Goal: Answer question/provide support: Share knowledge or assist other users

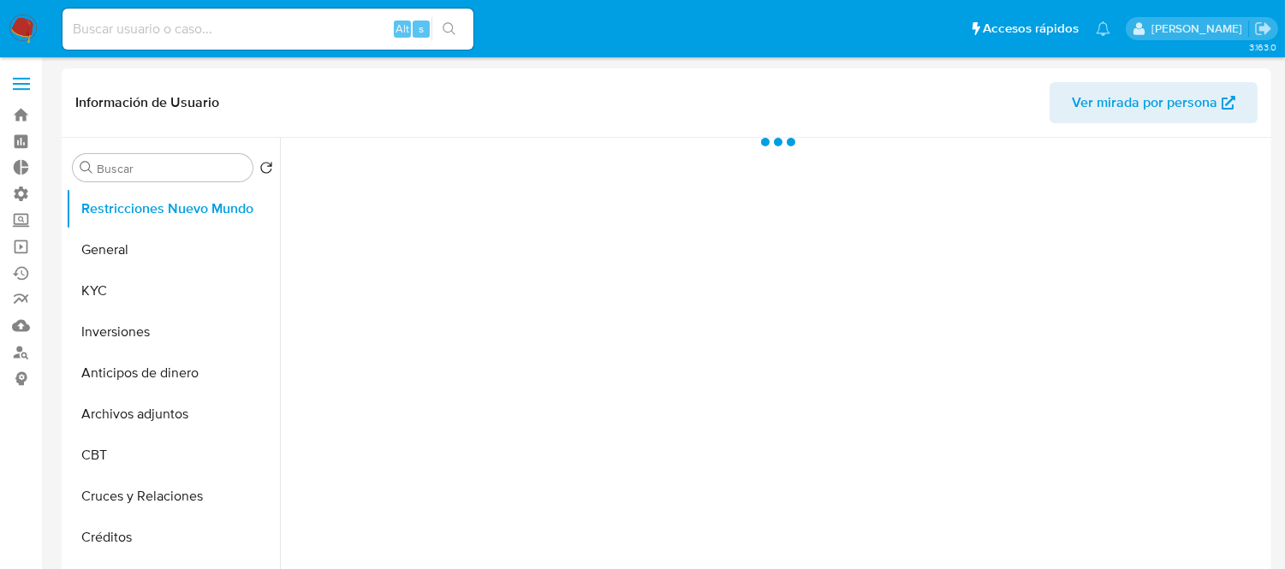
select select "10"
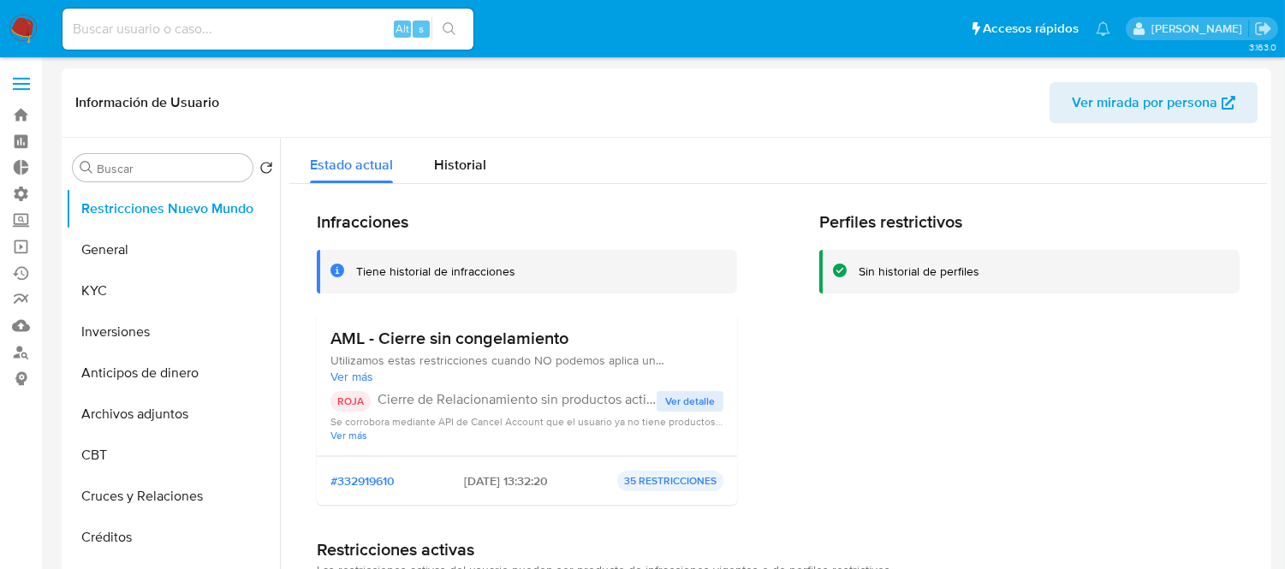
click at [176, 5] on div "Alt s" at bounding box center [268, 29] width 411 height 48
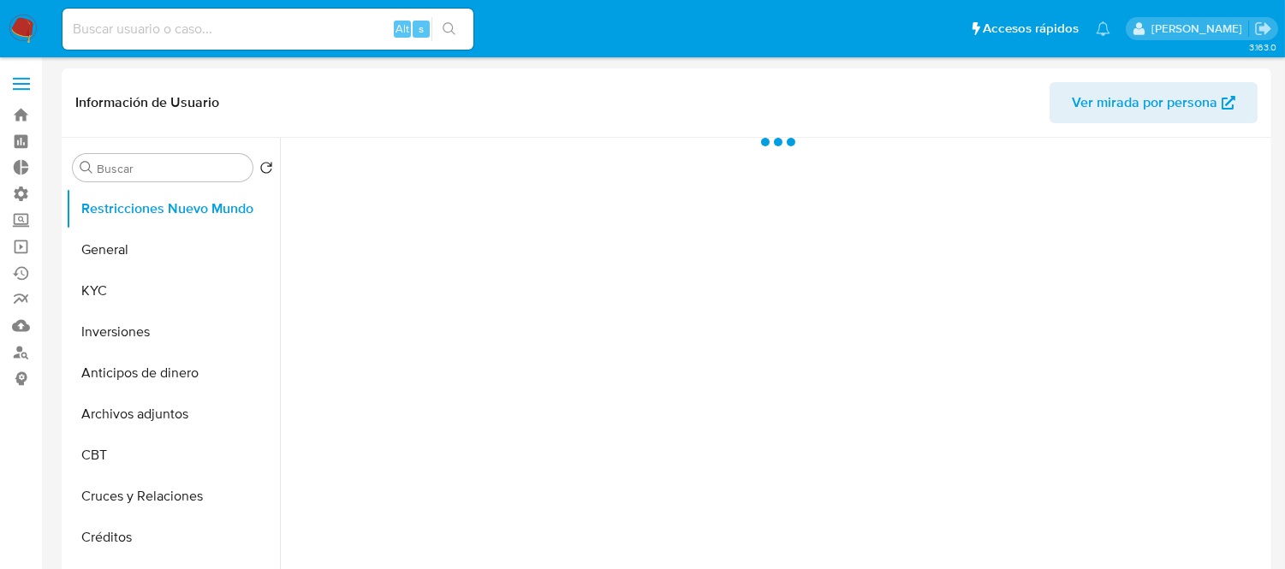
click at [150, 22] on input at bounding box center [268, 29] width 411 height 22
select select "10"
paste input "430312409"
type input "430312409"
select select "10"
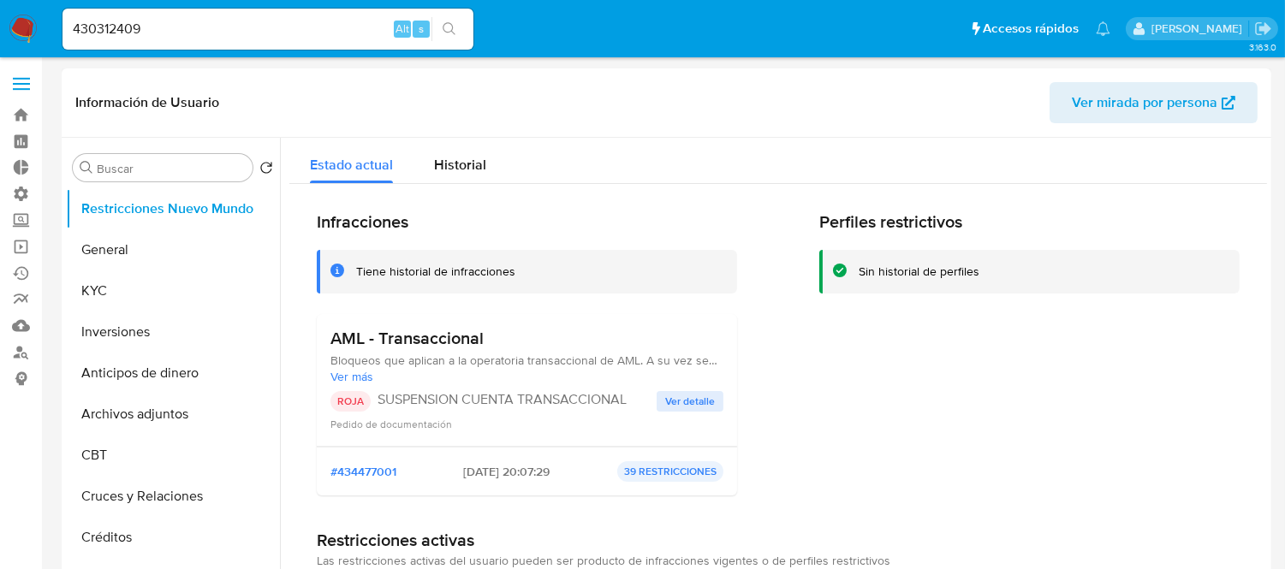
click at [555, 82] on header "Información de Usuario Ver mirada por persona" at bounding box center [666, 102] width 1183 height 41
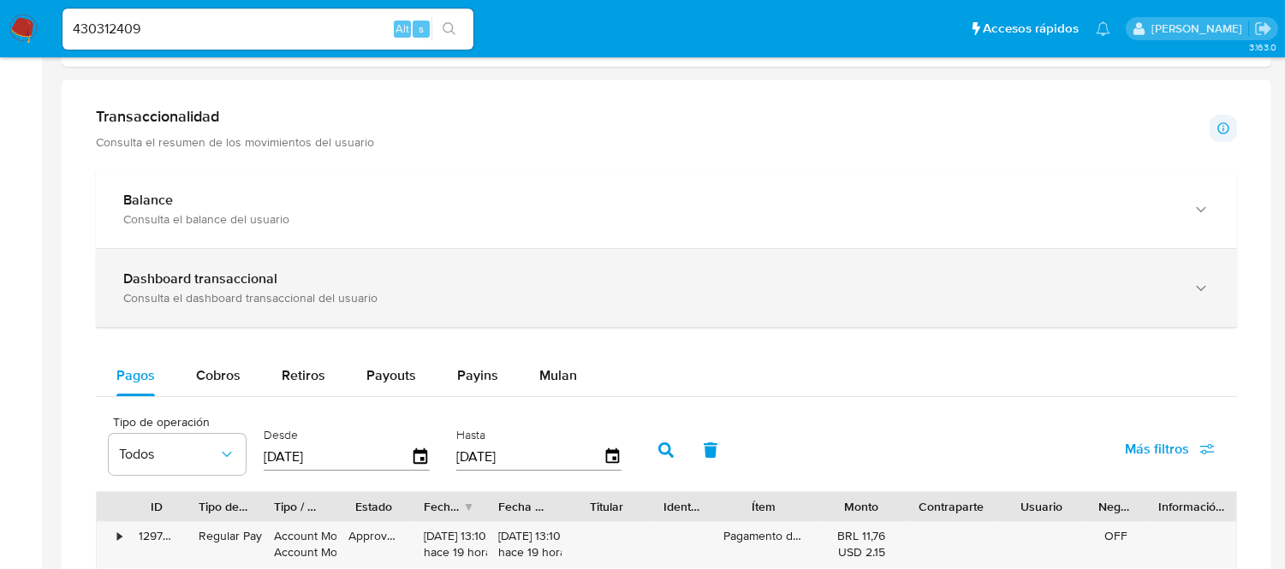
scroll to position [856, 0]
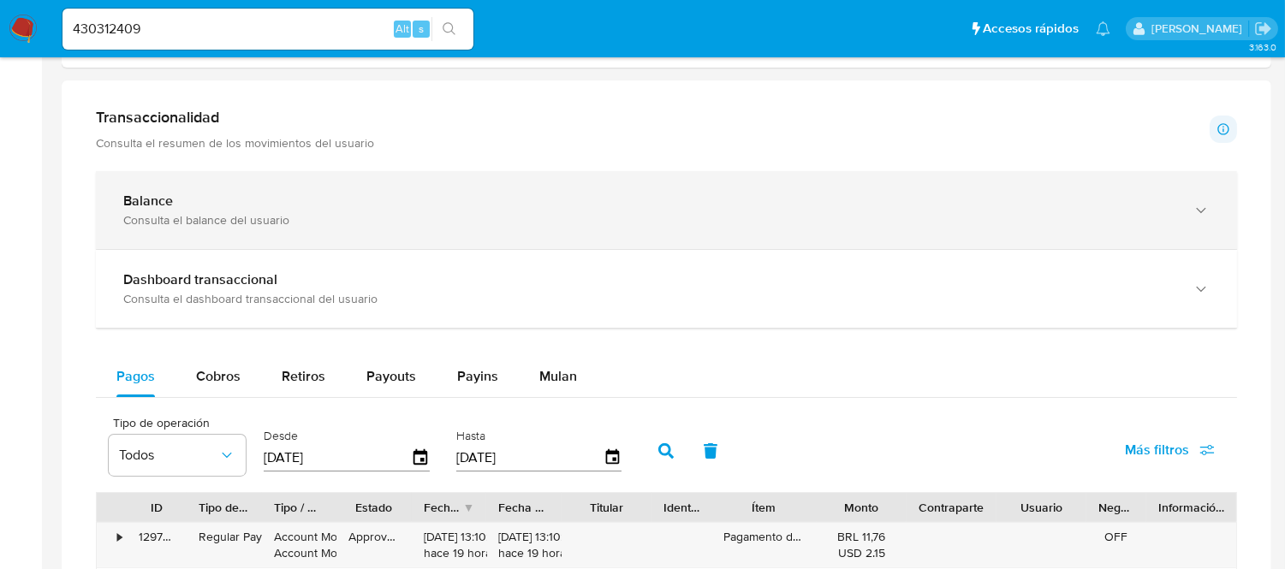
click at [654, 241] on div "Balance Consulta el balance del usuario" at bounding box center [666, 210] width 1141 height 78
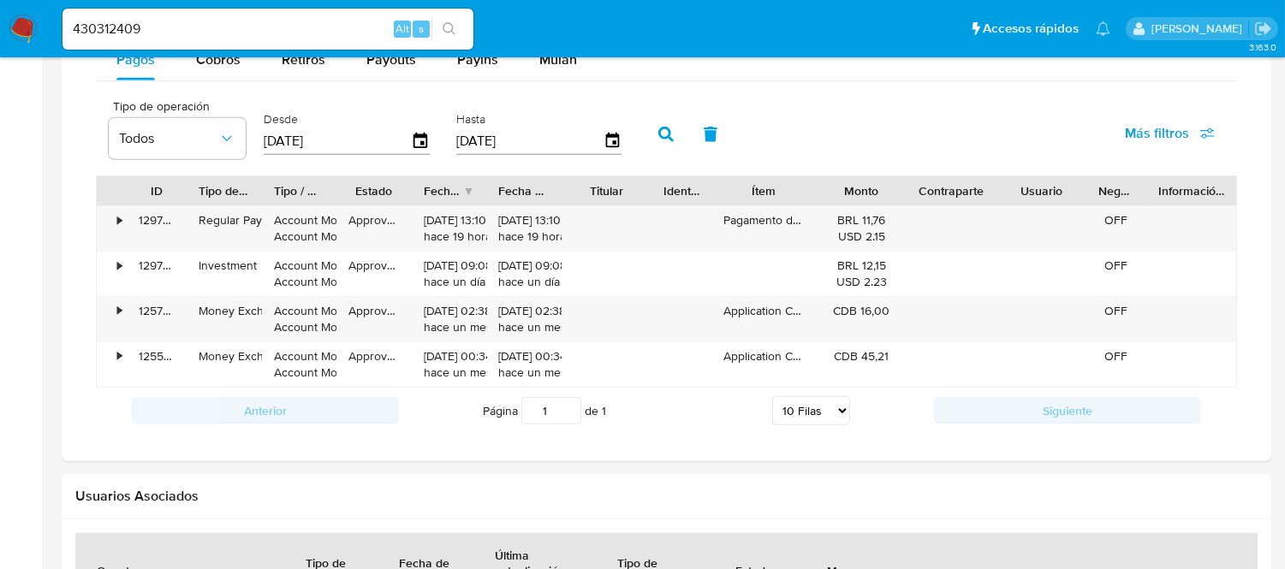
scroll to position [1808, 0]
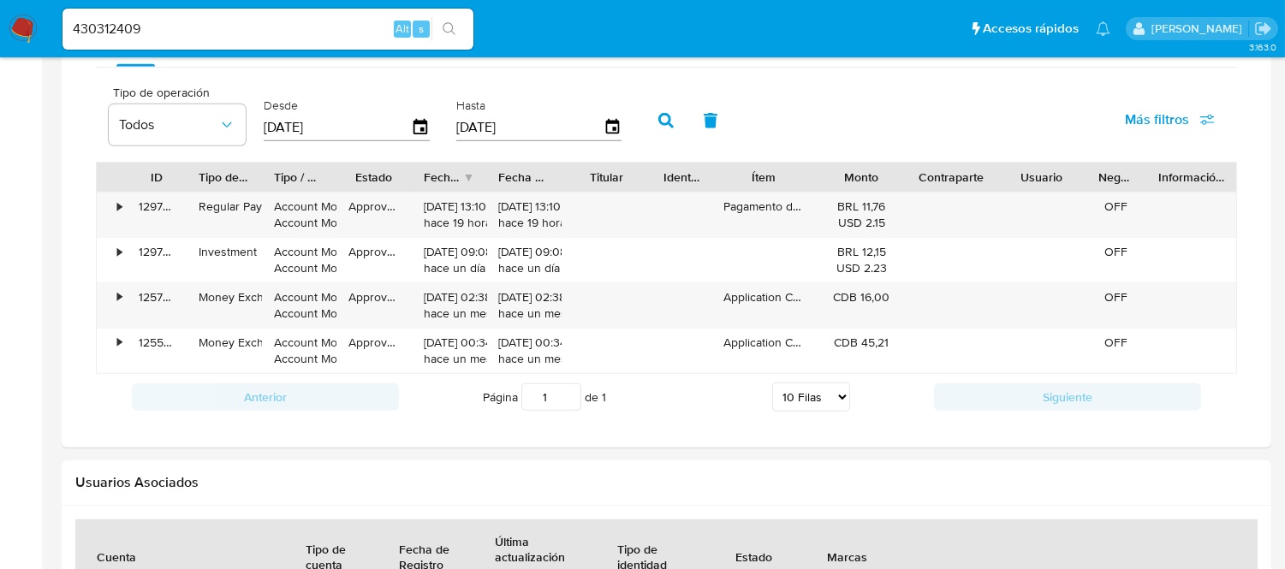
drag, startPoint x: 215, startPoint y: 44, endPoint x: 209, endPoint y: 36, distance: 9.8
click at [215, 44] on div "430312409 Alt s" at bounding box center [268, 29] width 411 height 41
click at [206, 33] on input "430312409" at bounding box center [268, 29] width 411 height 22
paste input "34933374"
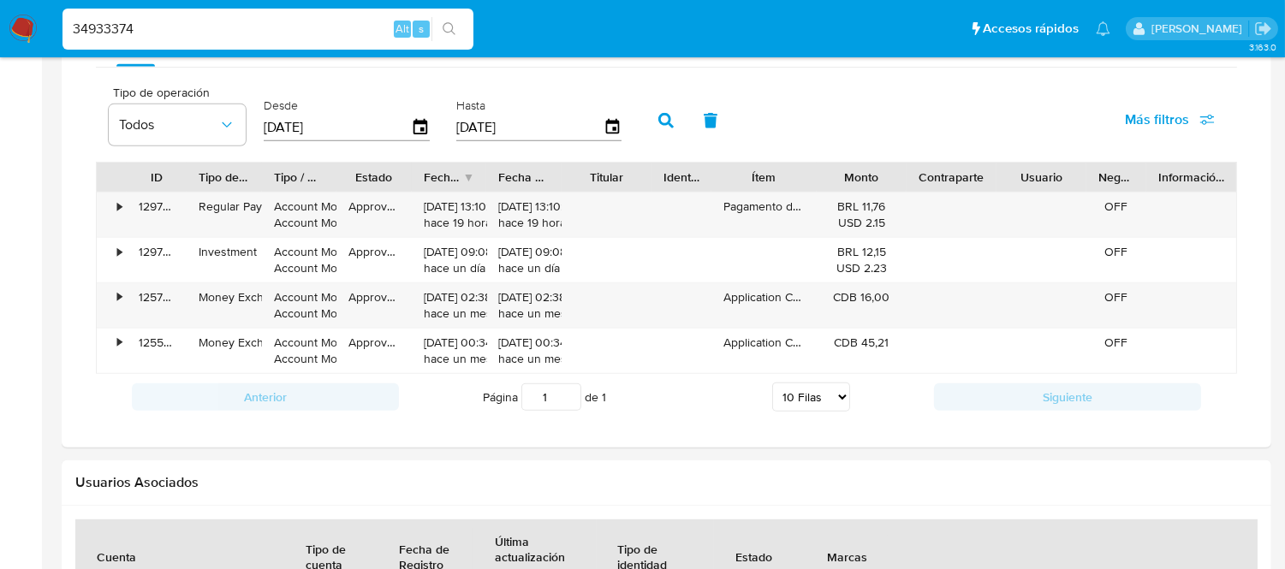
type input "34933374"
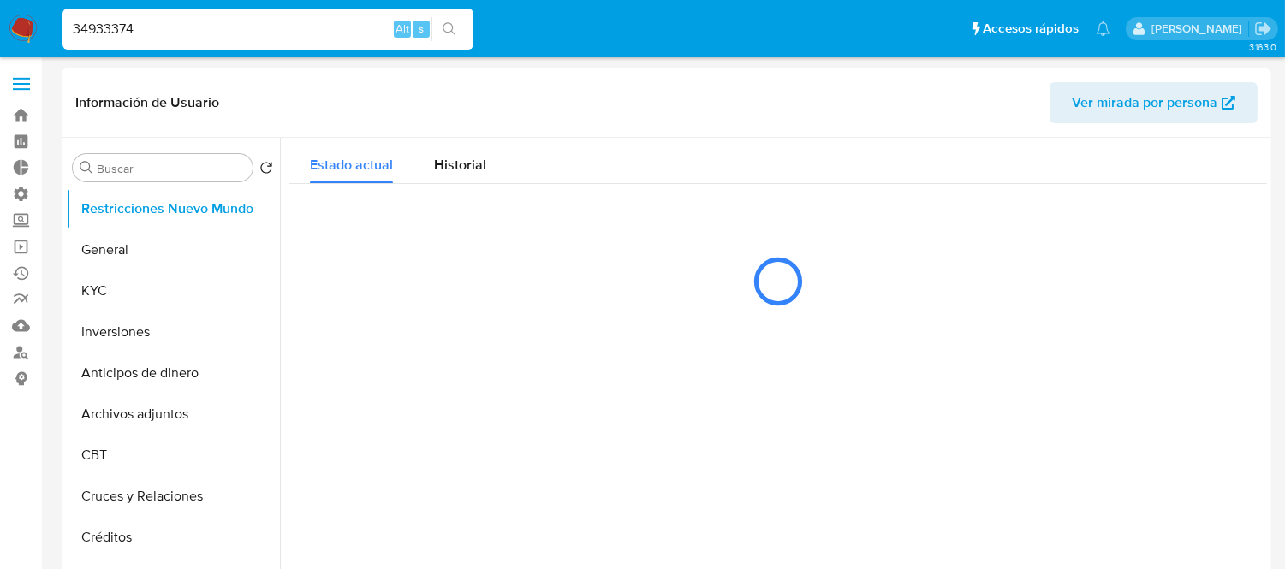
select select "10"
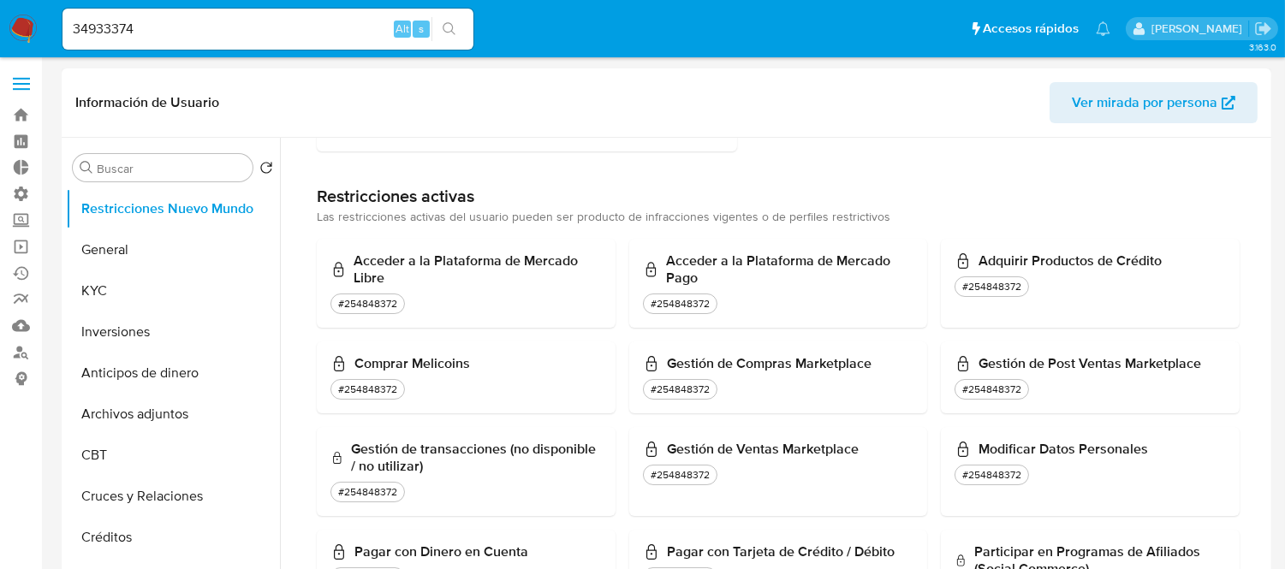
scroll to position [503, 0]
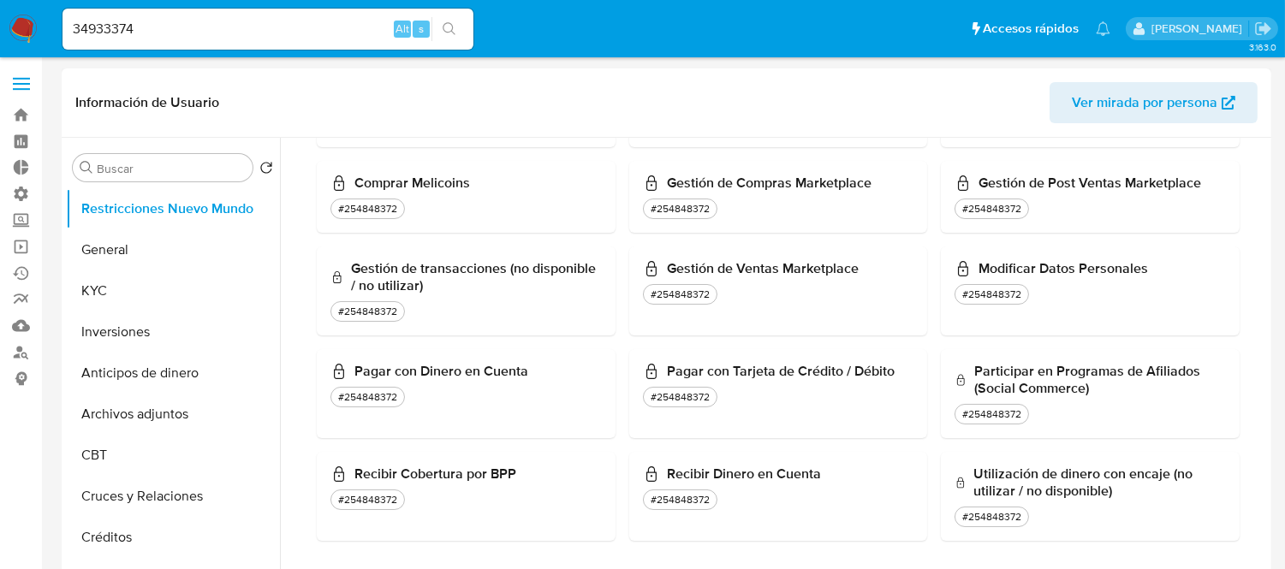
click at [692, 167] on div "Gestión de Compras Marketplace #254848372" at bounding box center [778, 197] width 299 height 72
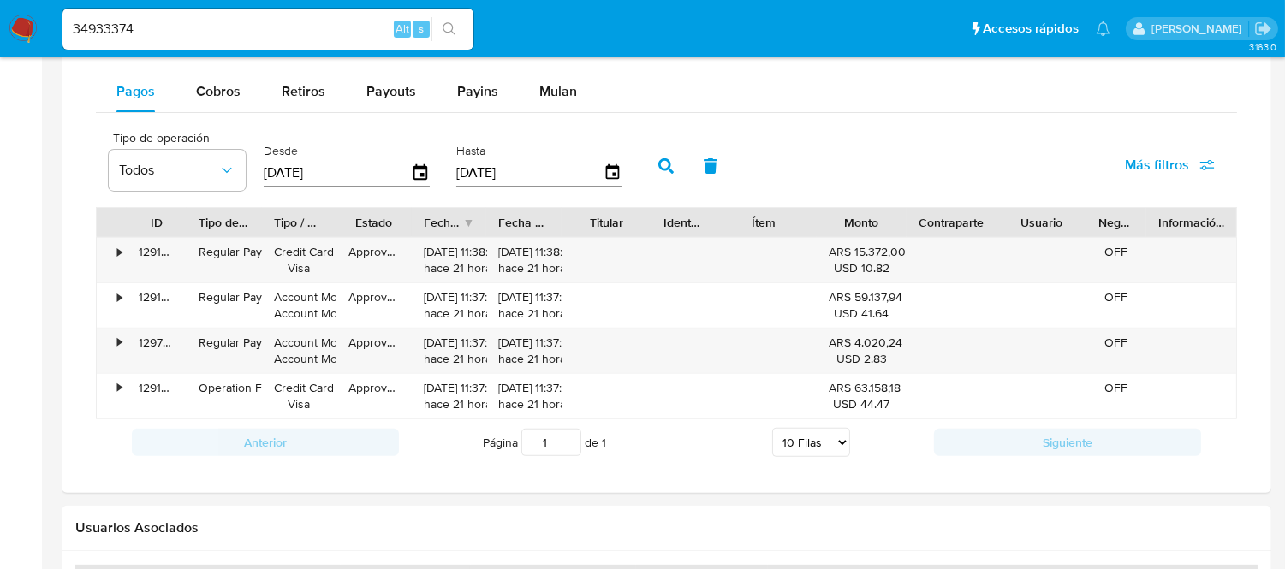
scroll to position [1046, 0]
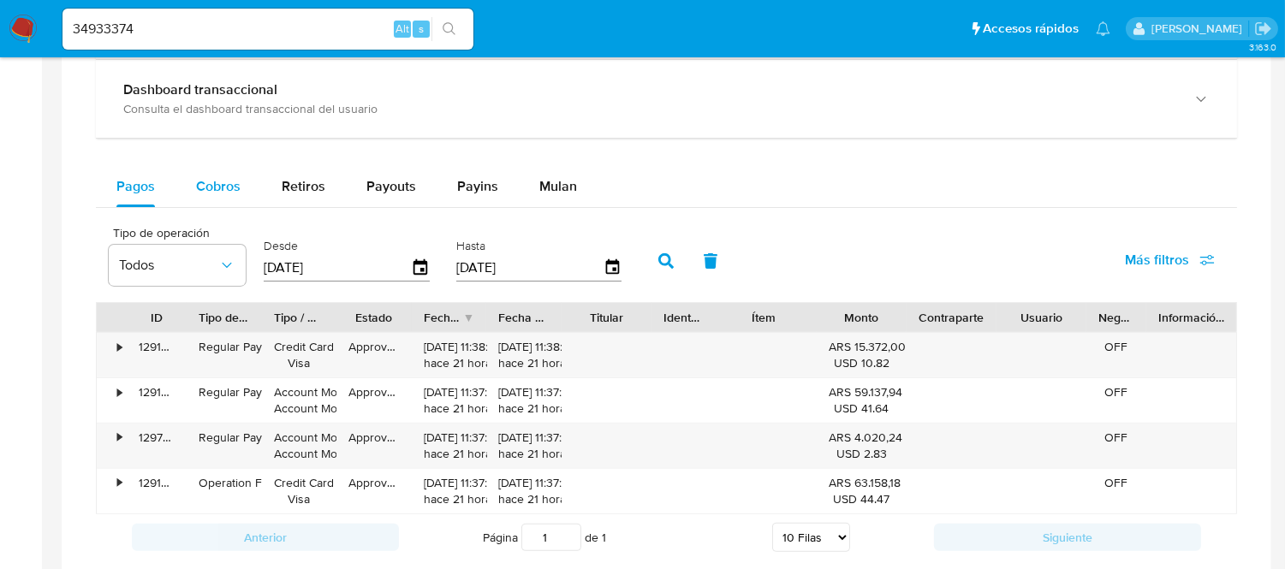
click at [189, 190] on button "Cobros" at bounding box center [219, 186] width 86 height 41
select select "10"
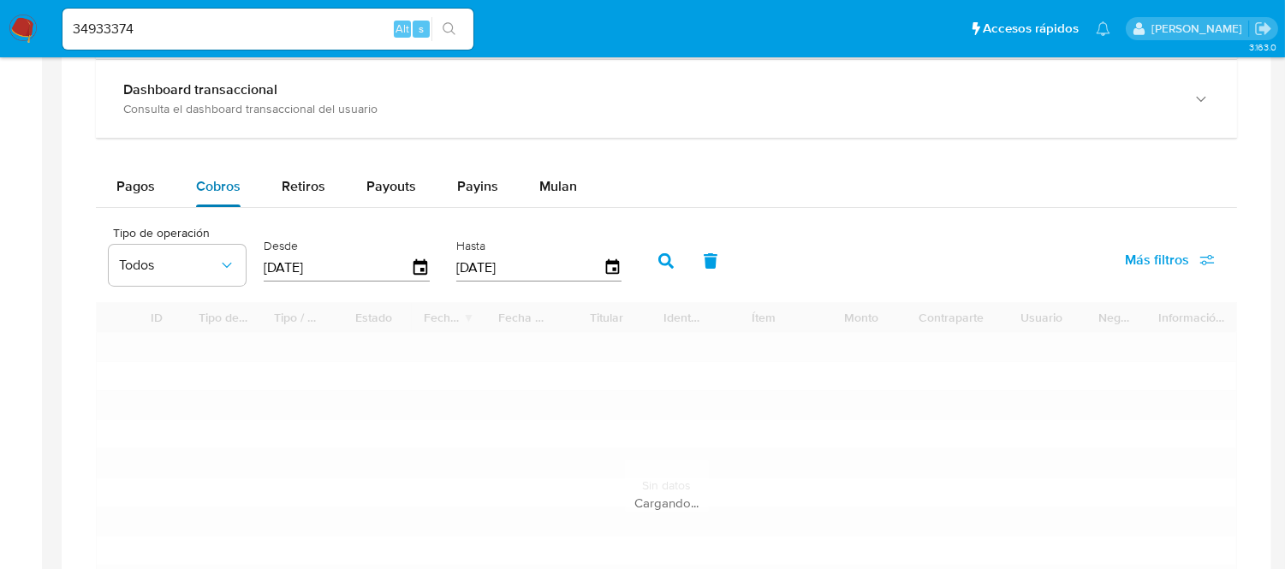
type button "1"
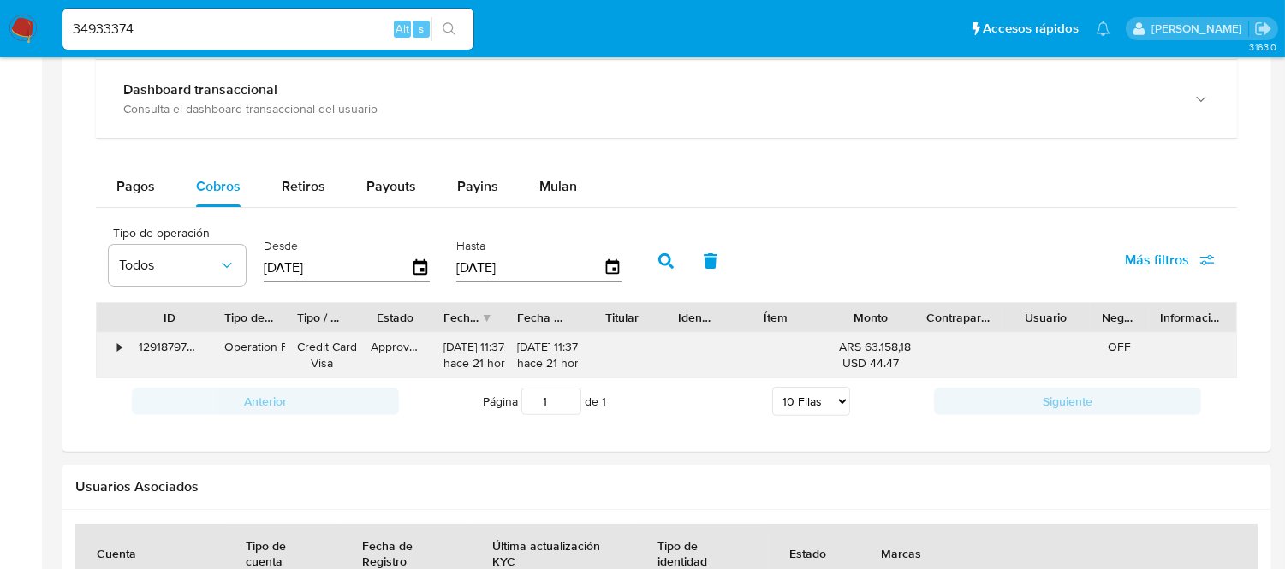
drag, startPoint x: 201, startPoint y: 335, endPoint x: 221, endPoint y: 337, distance: 19.8
click at [221, 337] on div "ID Tipo de operación Tipo / Método Estado Fecha de creación Fecha de aprobación…" at bounding box center [666, 340] width 1141 height 76
click at [116, 349] on div "•" at bounding box center [112, 355] width 30 height 45
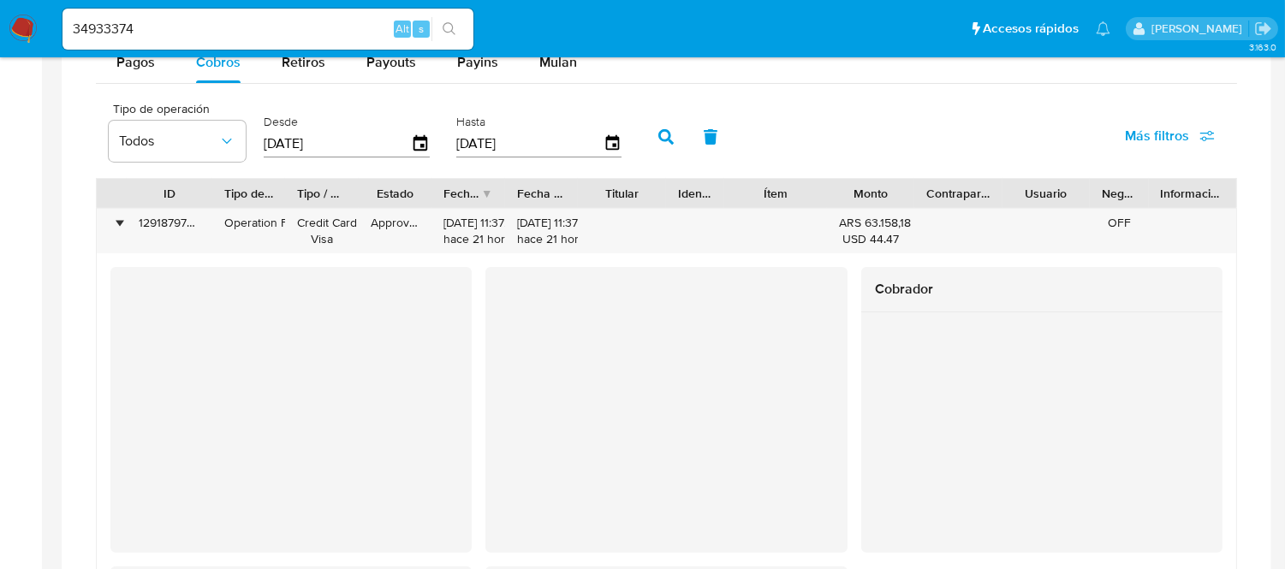
scroll to position [1141, 0]
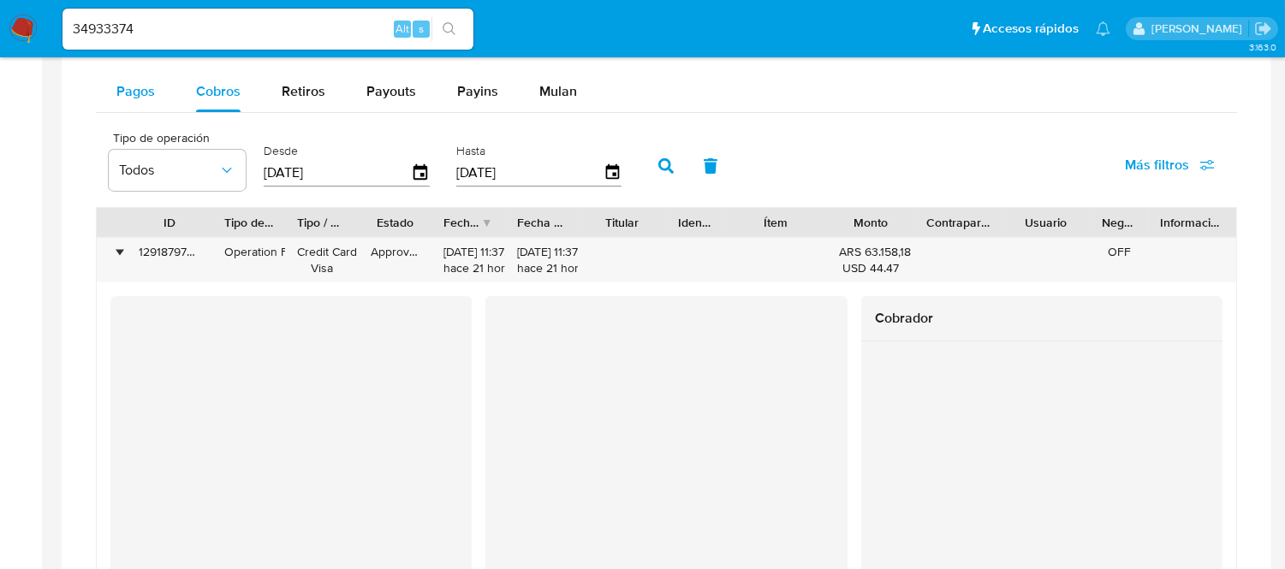
click at [158, 99] on button "Pagos" at bounding box center [136, 91] width 80 height 41
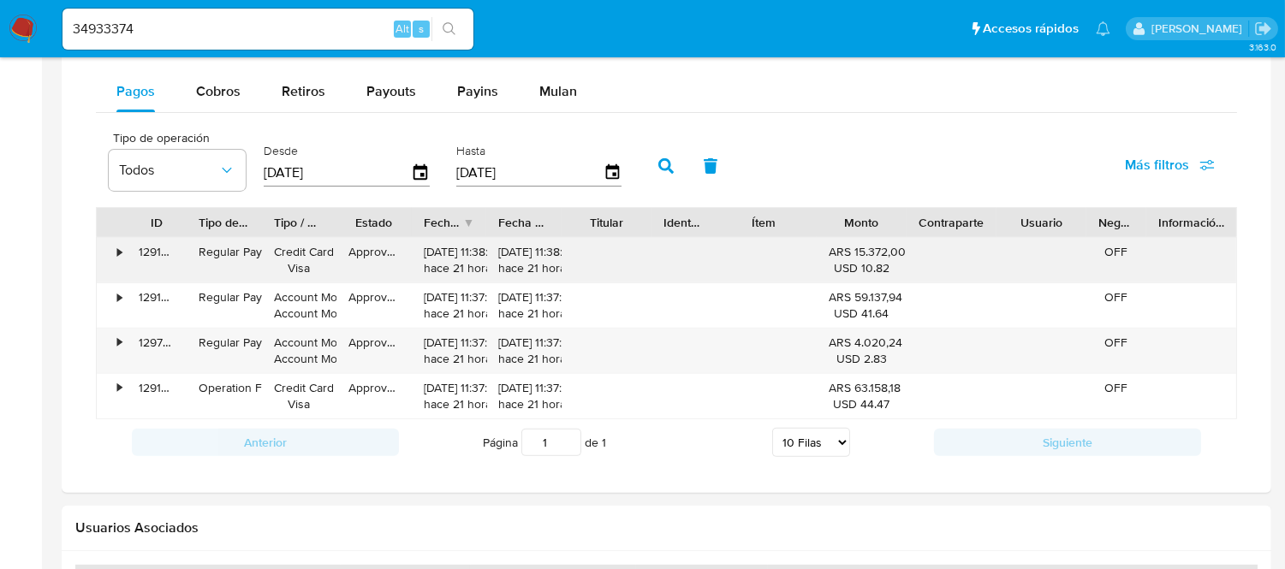
click at [108, 258] on div "•" at bounding box center [112, 260] width 30 height 45
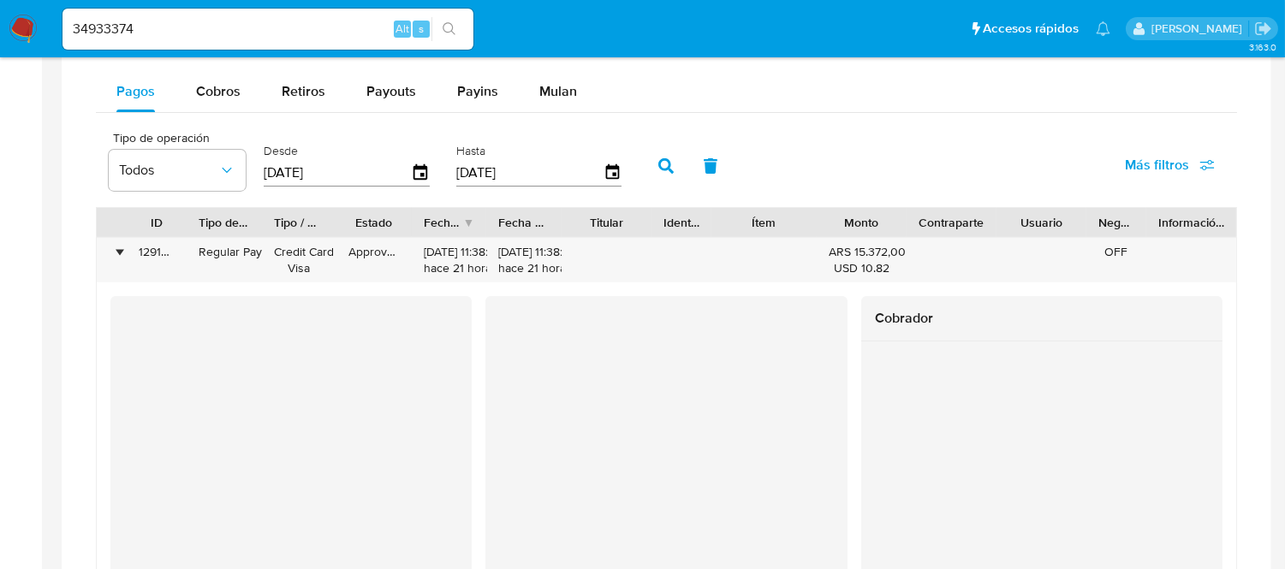
click at [157, 21] on input "34933374" at bounding box center [268, 29] width 411 height 22
paste input "2924137436"
type input "2924137436"
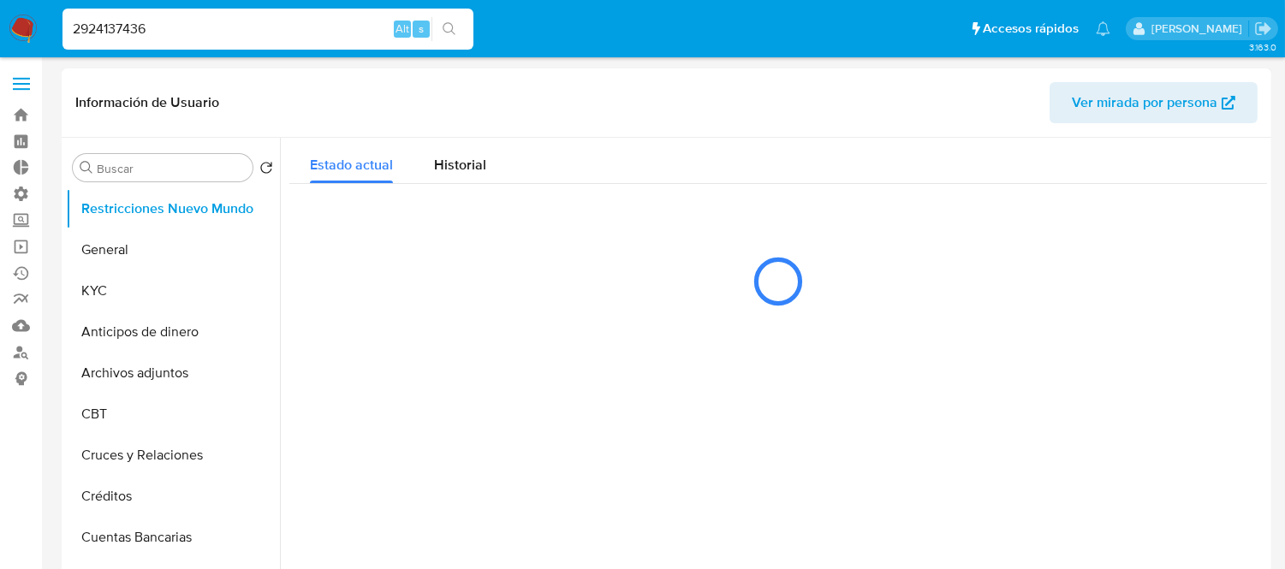
select select "10"
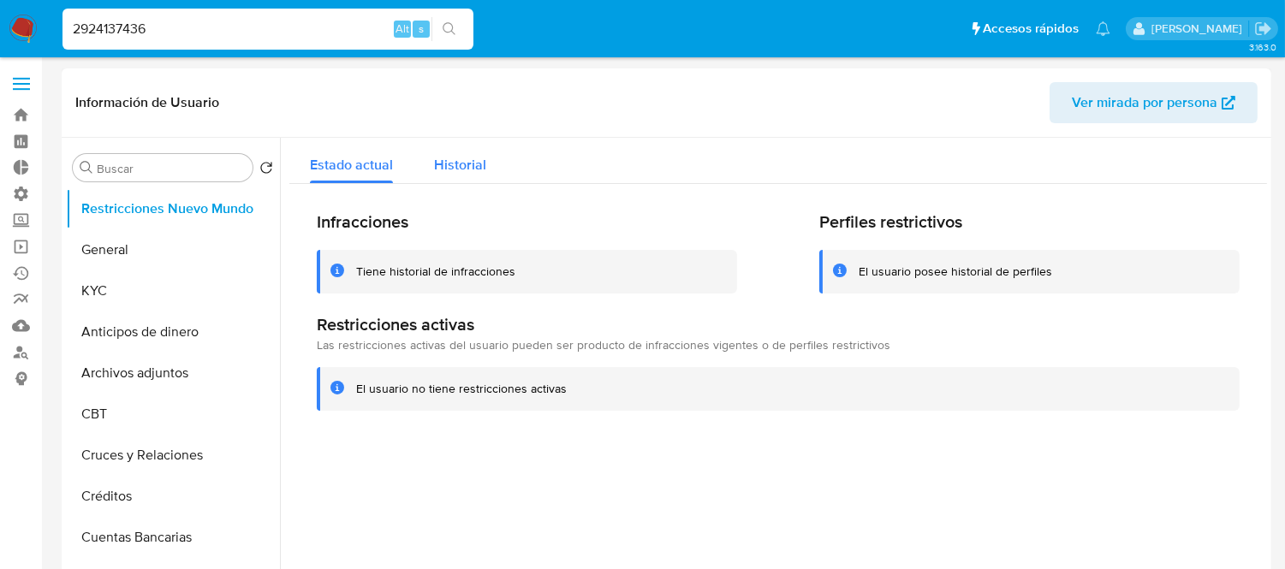
click at [484, 169] on button "Historial" at bounding box center [460, 160] width 93 height 45
